Goal: Complete application form: Complete application form

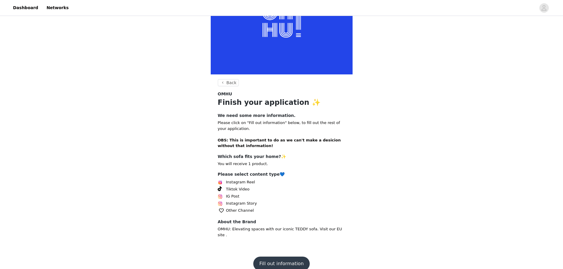
scroll to position [52, 0]
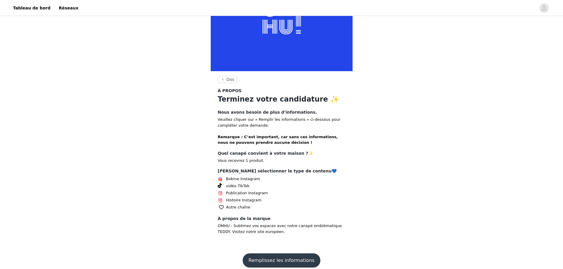
click at [240, 188] on font "vidéo TikTok" at bounding box center [238, 186] width 24 height 4
click at [228, 177] on span "Bobine Instagram" at bounding box center [243, 179] width 34 height 6
click at [220, 180] on img at bounding box center [220, 179] width 5 height 5
click at [219, 177] on span at bounding box center [221, 179] width 7 height 7
drag, startPoint x: 223, startPoint y: 192, endPoint x: 228, endPoint y: 198, distance: 7.9
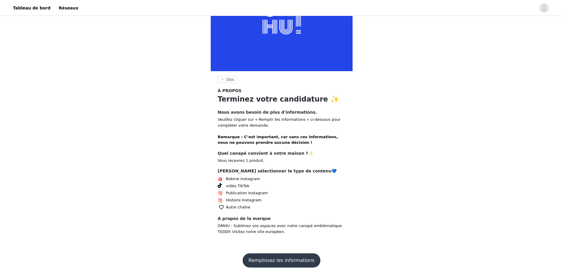
click at [223, 193] on span at bounding box center [221, 193] width 7 height 7
click at [285, 262] on button "Remplissez les informations" at bounding box center [282, 261] width 78 height 14
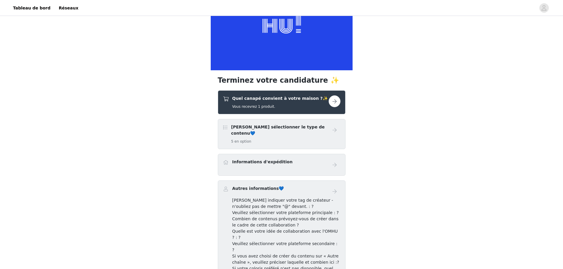
scroll to position [89, 0]
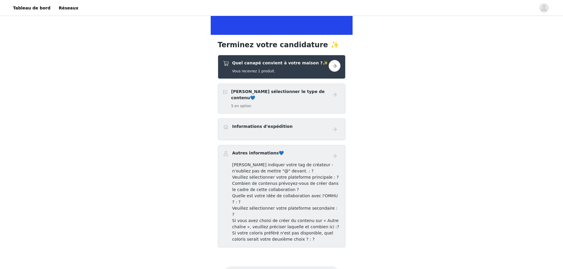
click at [285, 65] on font "Quel canapé convient à votre maison ?✨" at bounding box center [280, 63] width 96 height 5
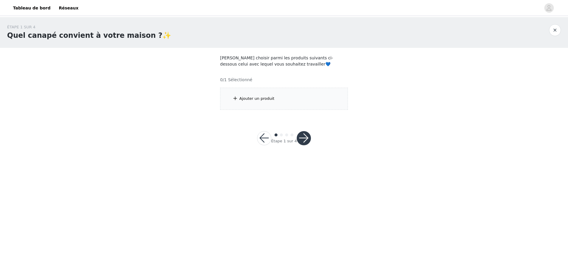
click at [267, 137] on button "button" at bounding box center [264, 138] width 14 height 14
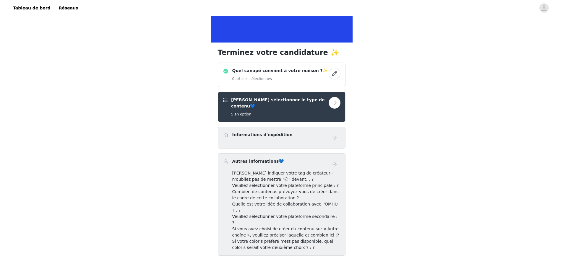
scroll to position [99, 0]
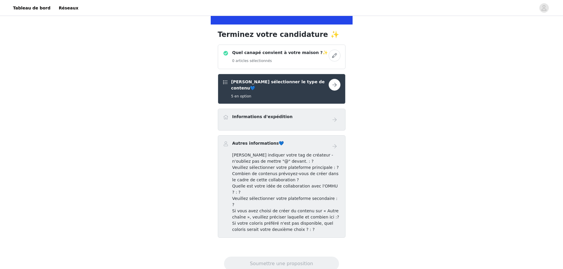
click at [282, 152] on div "[PERSON_NAME] indiquer votre tag de créateur - n'oubliez pas de mettre "@" deva…" at bounding box center [286, 158] width 108 height 12
click at [292, 83] on font "[PERSON_NAME] sélectionner le type de contenu💙" at bounding box center [278, 85] width 94 height 11
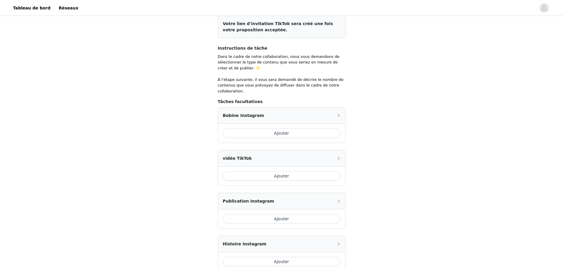
scroll to position [118, 0]
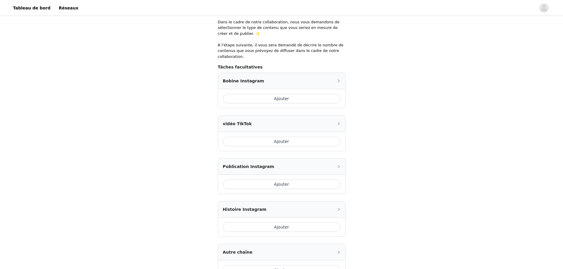
click at [283, 94] on button "Ajouter" at bounding box center [282, 98] width 118 height 9
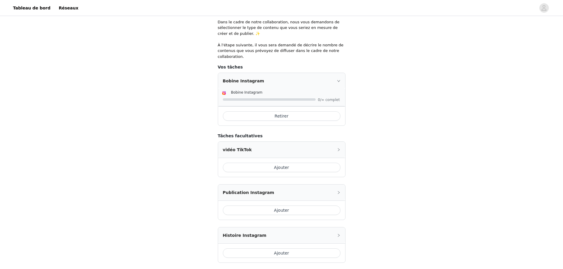
click at [286, 96] on div at bounding box center [282, 99] width 119 height 6
click at [271, 163] on button "Ajouter" at bounding box center [282, 167] width 118 height 9
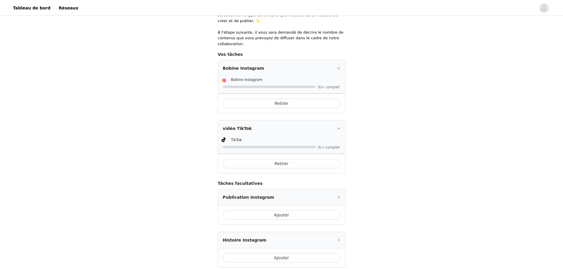
scroll to position [207, 0]
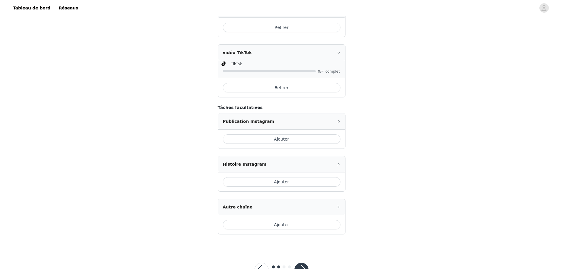
click at [280, 135] on button "Ajouter" at bounding box center [282, 139] width 118 height 9
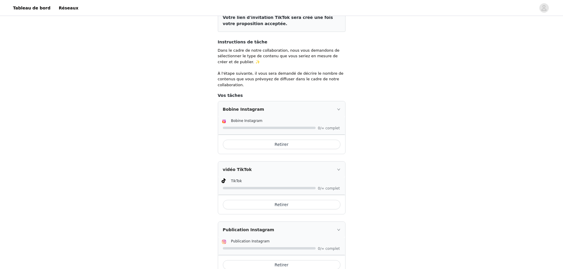
scroll to position [89, 0]
click at [326, 141] on button "Retirer" at bounding box center [282, 145] width 118 height 9
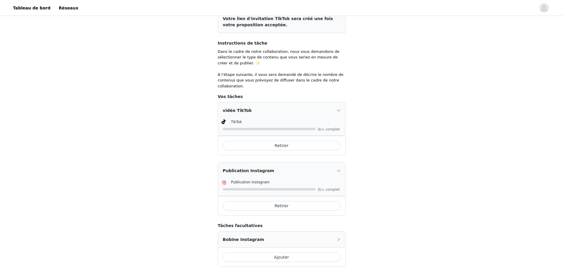
click at [319, 141] on button "Retirer" at bounding box center [282, 145] width 118 height 9
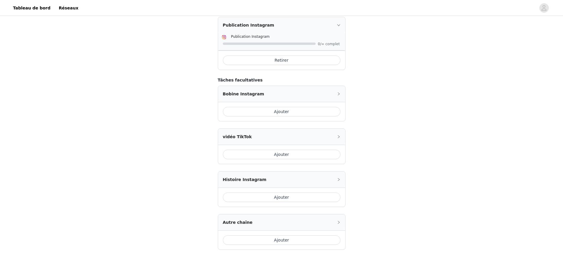
scroll to position [200, 0]
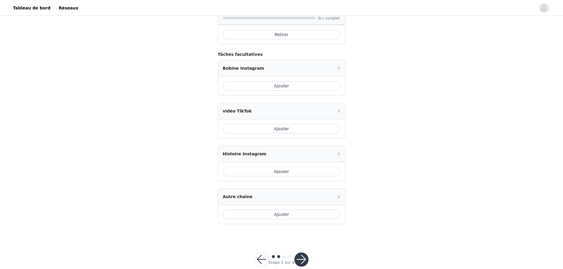
click at [284, 167] on button "Ajouter" at bounding box center [282, 171] width 118 height 9
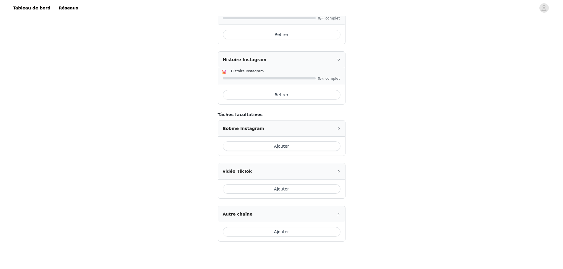
click at [281, 227] on button "Ajouter" at bounding box center [282, 231] width 118 height 9
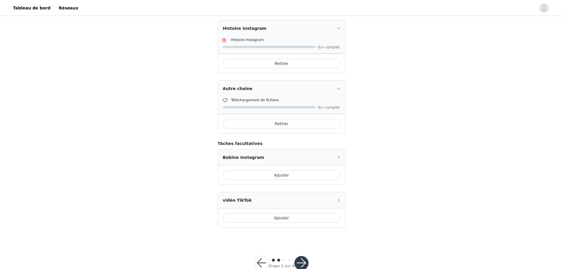
scroll to position [235, 0]
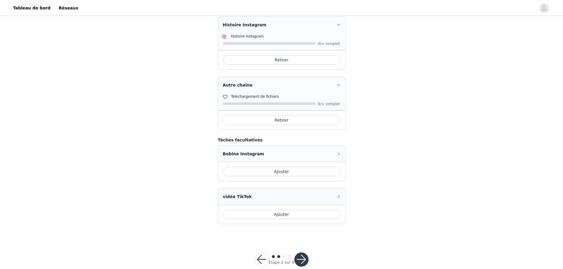
click at [300, 253] on button "button" at bounding box center [302, 260] width 14 height 14
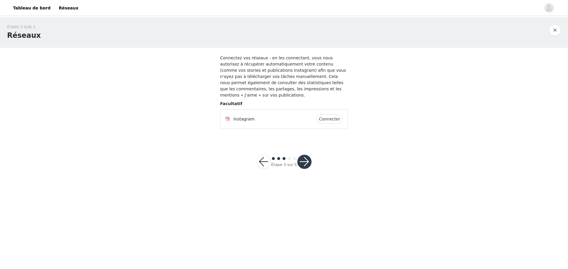
click at [324, 114] on button "Connecter" at bounding box center [329, 118] width 27 height 9
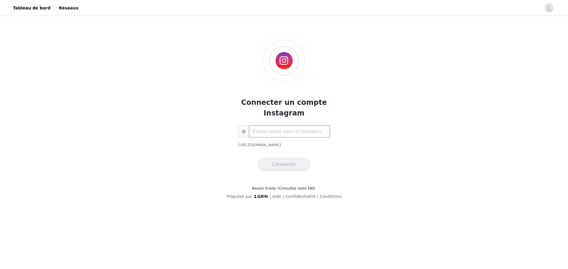
click at [293, 133] on input "text" at bounding box center [289, 132] width 81 height 12
type input "doflaone"
click at [284, 164] on button "Connecter" at bounding box center [284, 165] width 53 height 14
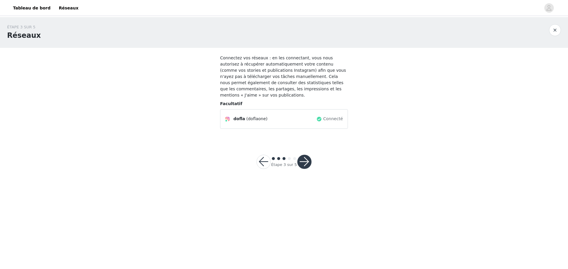
click at [306, 161] on button "button" at bounding box center [304, 162] width 14 height 14
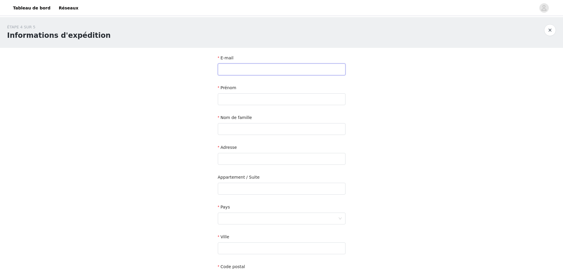
click at [294, 72] on input "text" at bounding box center [282, 70] width 128 height 12
type input "[EMAIL_ADDRESS][DOMAIN_NAME]"
type input "cadasse"
type input "[PERSON_NAME]"
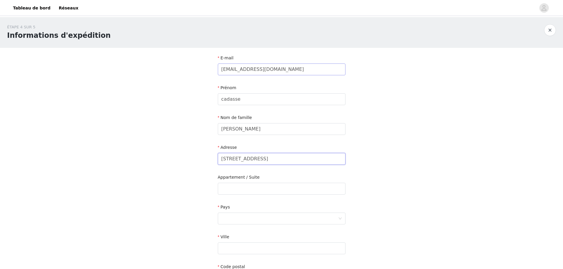
type input "[STREET_ADDRESS]"
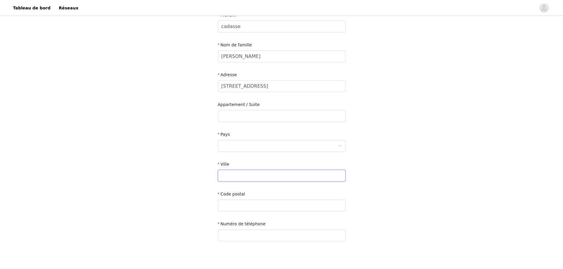
scroll to position [104, 0]
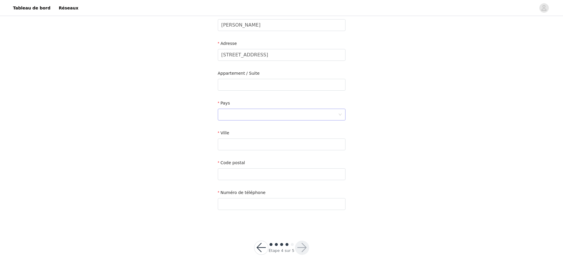
click at [256, 117] on div at bounding box center [280, 114] width 117 height 11
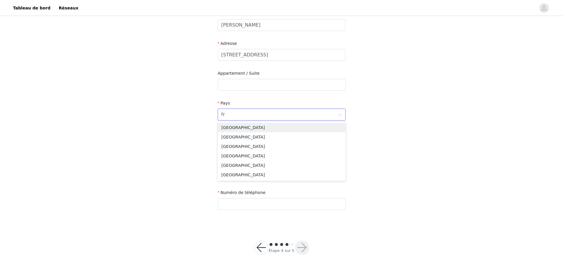
type input "fra"
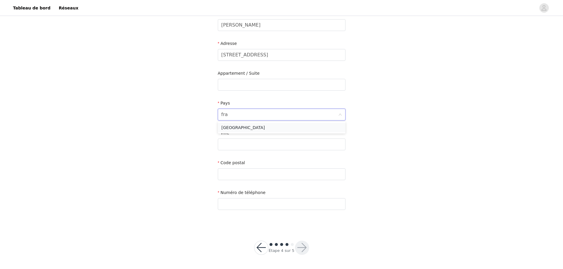
click at [237, 127] on li "[GEOGRAPHIC_DATA]" at bounding box center [282, 127] width 128 height 9
click at [243, 147] on input "text" at bounding box center [282, 145] width 128 height 12
type input "st [PERSON_NAME]"
click at [247, 177] on input "text" at bounding box center [282, 175] width 128 height 12
type input "93200"
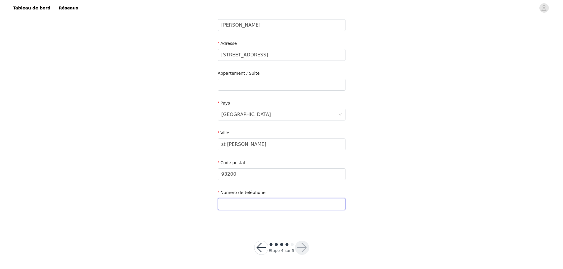
click at [236, 203] on input "text" at bounding box center [282, 204] width 128 height 12
type input "0667327359"
click at [301, 248] on button "button" at bounding box center [302, 248] width 14 height 14
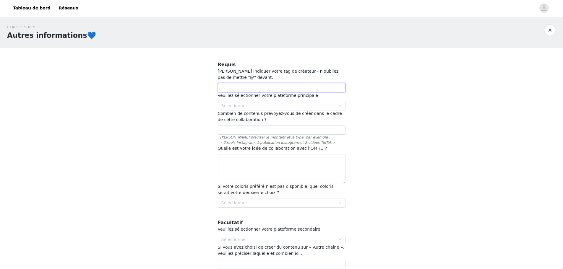
click at [263, 86] on input "text" at bounding box center [282, 87] width 128 height 9
click at [288, 106] on div "Sélectionner" at bounding box center [279, 106] width 114 height 6
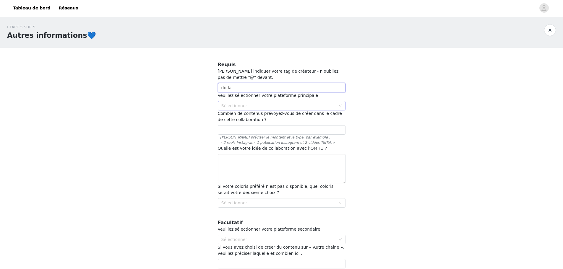
type input "dofla"
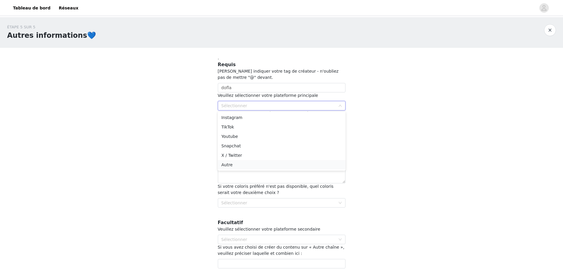
click at [233, 166] on li "Autre" at bounding box center [282, 164] width 128 height 9
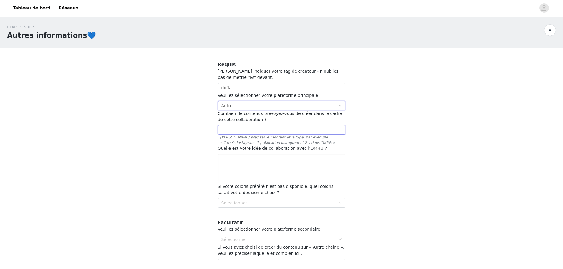
click at [253, 130] on input "text" at bounding box center [282, 129] width 128 height 9
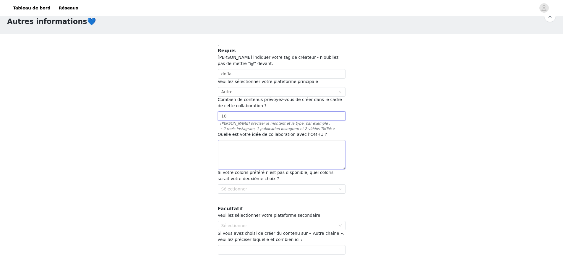
scroll to position [49, 0]
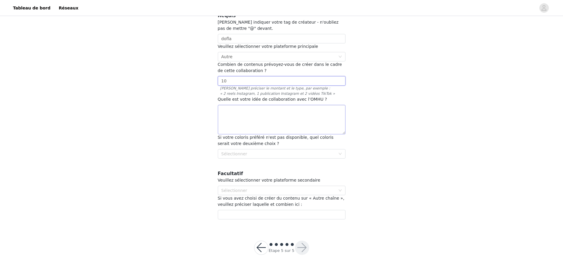
type input "10"
click at [253, 119] on textarea at bounding box center [282, 120] width 128 height 30
paste textarea "Proposition de partenariat exclusif avec [PERSON_NAME] – audience engagée et ci…"
drag, startPoint x: 259, startPoint y: 123, endPoint x: 200, endPoint y: 102, distance: 63.4
click at [200, 102] on div "ÉTAPE 5 SUR 5 Autres informations💙 . Requis Veuillez indiquer votre tag de créa…" at bounding box center [281, 97] width 563 height 259
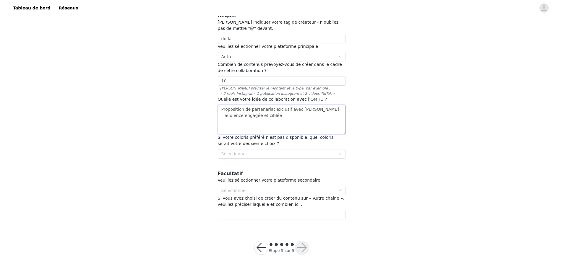
click at [248, 128] on textarea "Proposition de partenariat exclusif avec [PERSON_NAME] – audience engagée et ci…" at bounding box center [282, 120] width 128 height 30
type textarea "Proposition de partenariat exclusif avec [PERSON_NAME] – audience engagée et ci…"
click at [259, 156] on div "Sélectionner" at bounding box center [279, 154] width 114 height 6
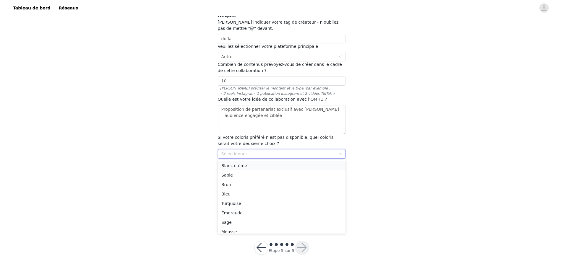
click at [232, 166] on font "Blanc crème" at bounding box center [235, 166] width 26 height 5
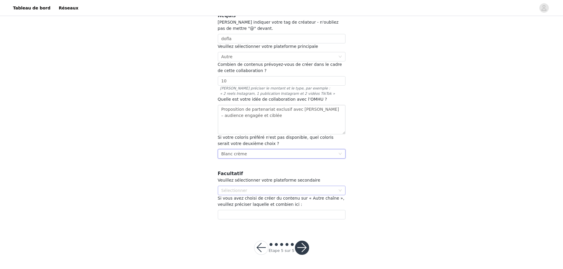
click at [253, 188] on div "Sélectionner" at bounding box center [279, 191] width 114 height 6
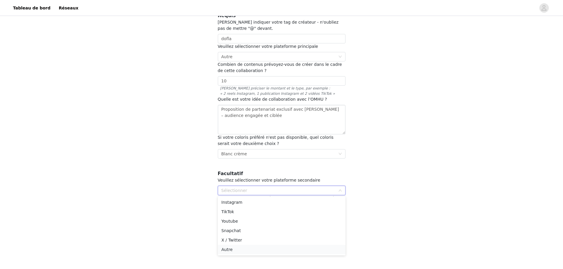
click at [230, 251] on font "Autre" at bounding box center [227, 250] width 11 height 5
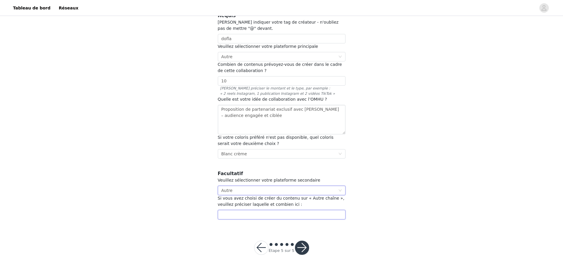
click at [248, 216] on input "text" at bounding box center [282, 214] width 128 height 9
type input "twitch"
click at [298, 247] on button "button" at bounding box center [302, 248] width 14 height 14
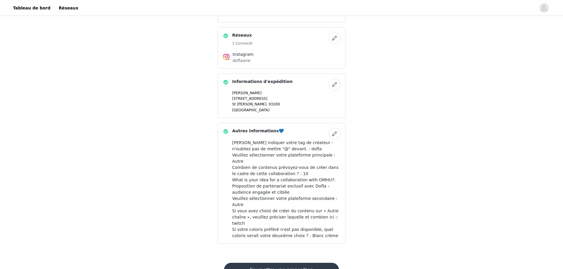
click at [285, 263] on button "Soumettre une proposition" at bounding box center [281, 270] width 115 height 14
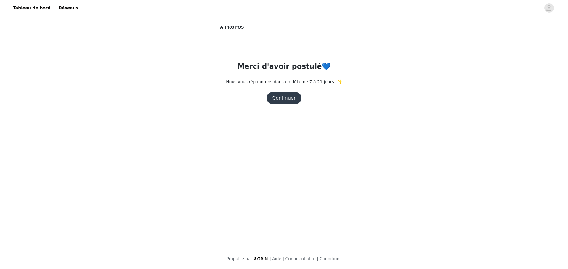
click at [288, 96] on button "Continuer" at bounding box center [283, 98] width 35 height 12
